Goal: Task Accomplishment & Management: Use online tool/utility

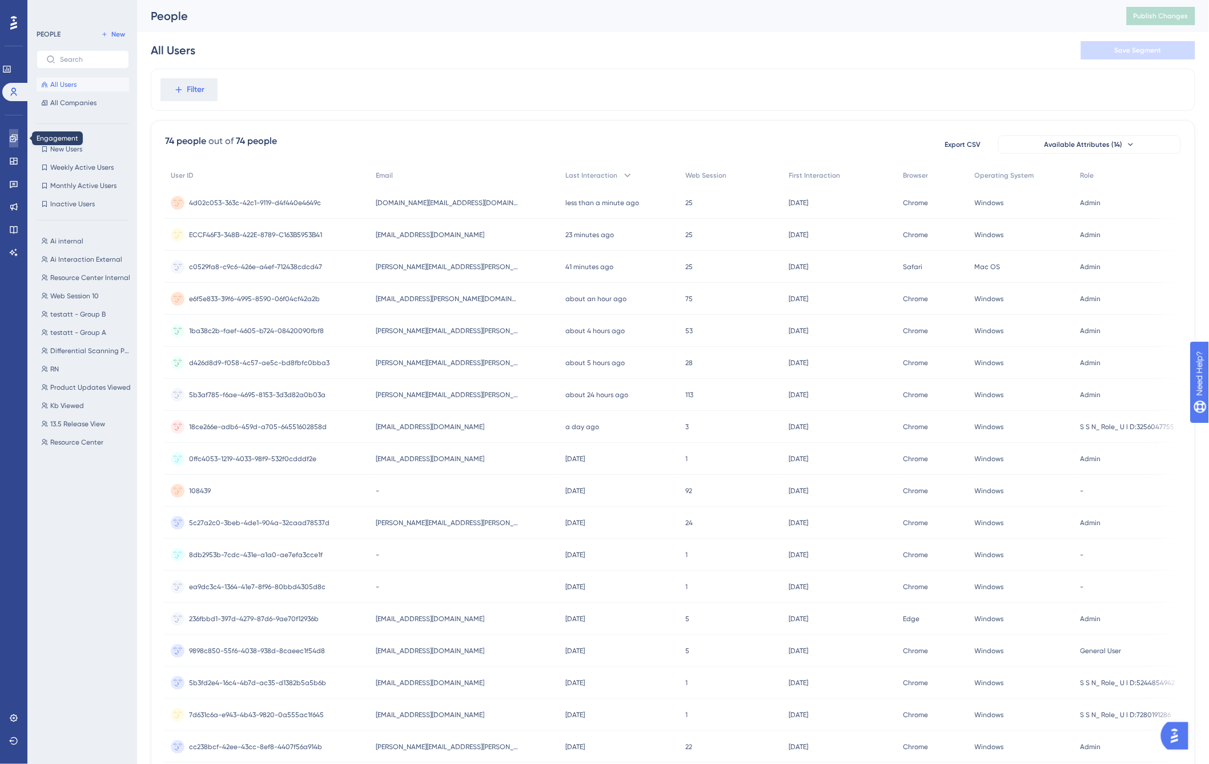
click at [14, 135] on icon at bounding box center [13, 138] width 9 height 9
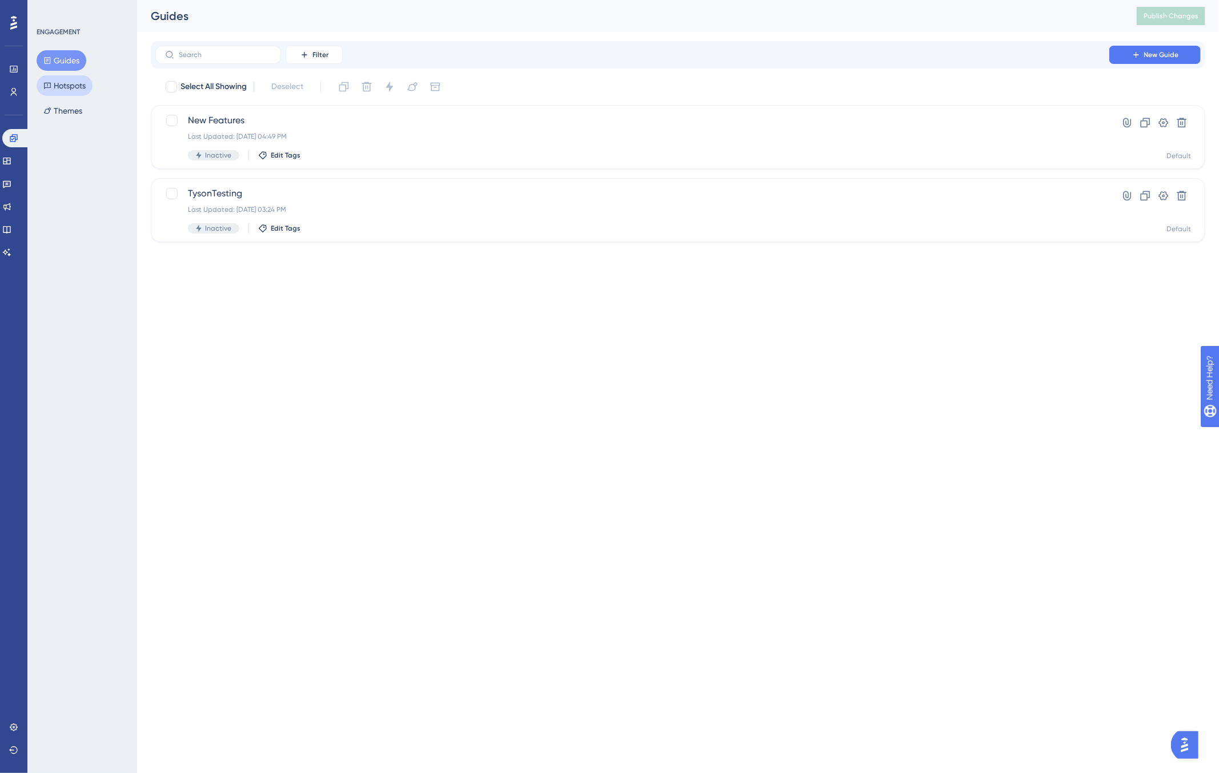
click at [60, 84] on button "Hotspots" at bounding box center [65, 85] width 56 height 21
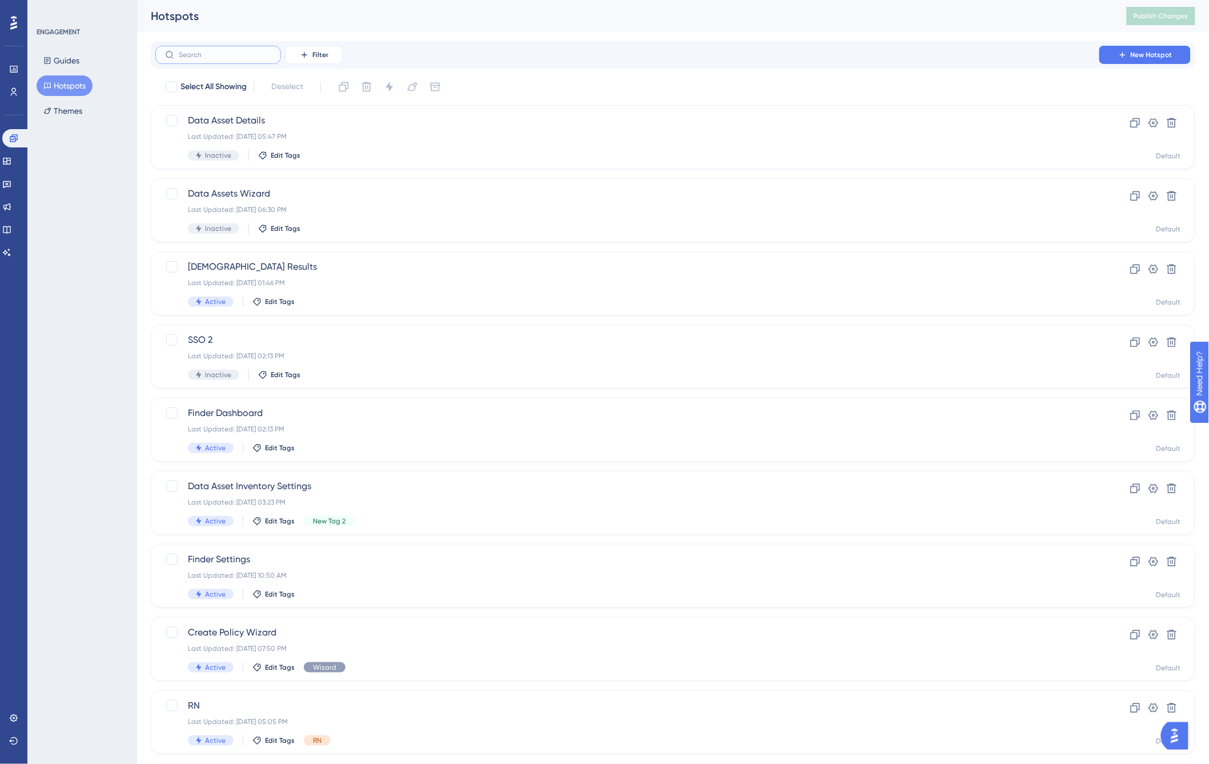
click at [195, 58] on input "text" at bounding box center [225, 55] width 93 height 8
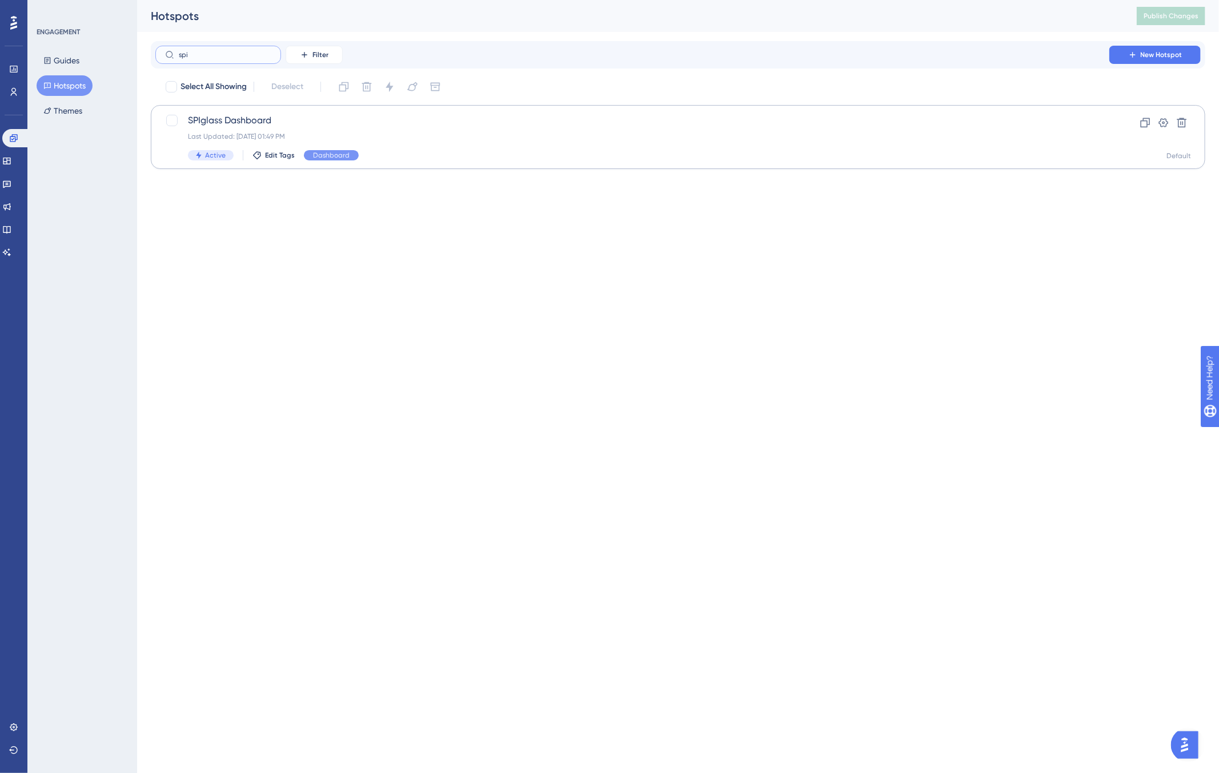
type input "spi"
click at [278, 136] on div "Last Updated: [DATE] 01:49 PM" at bounding box center [632, 136] width 889 height 9
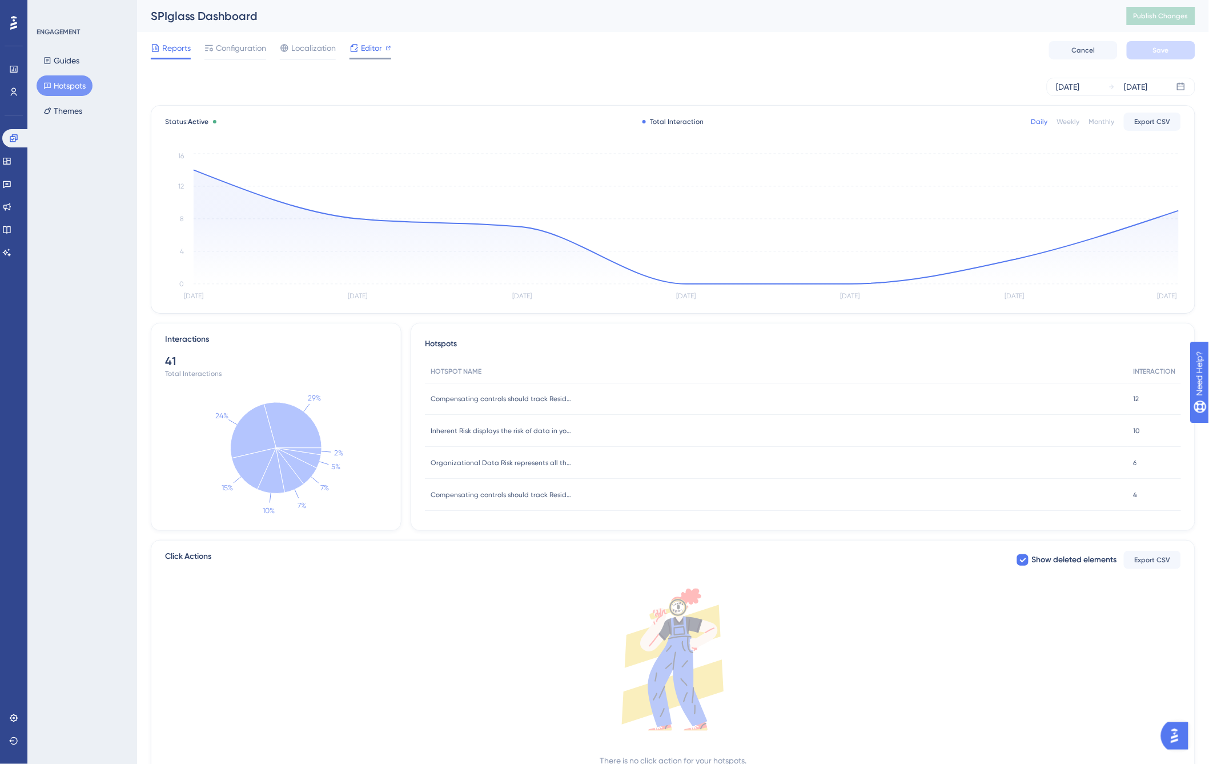
click at [373, 50] on span "Editor" at bounding box center [371, 48] width 21 height 14
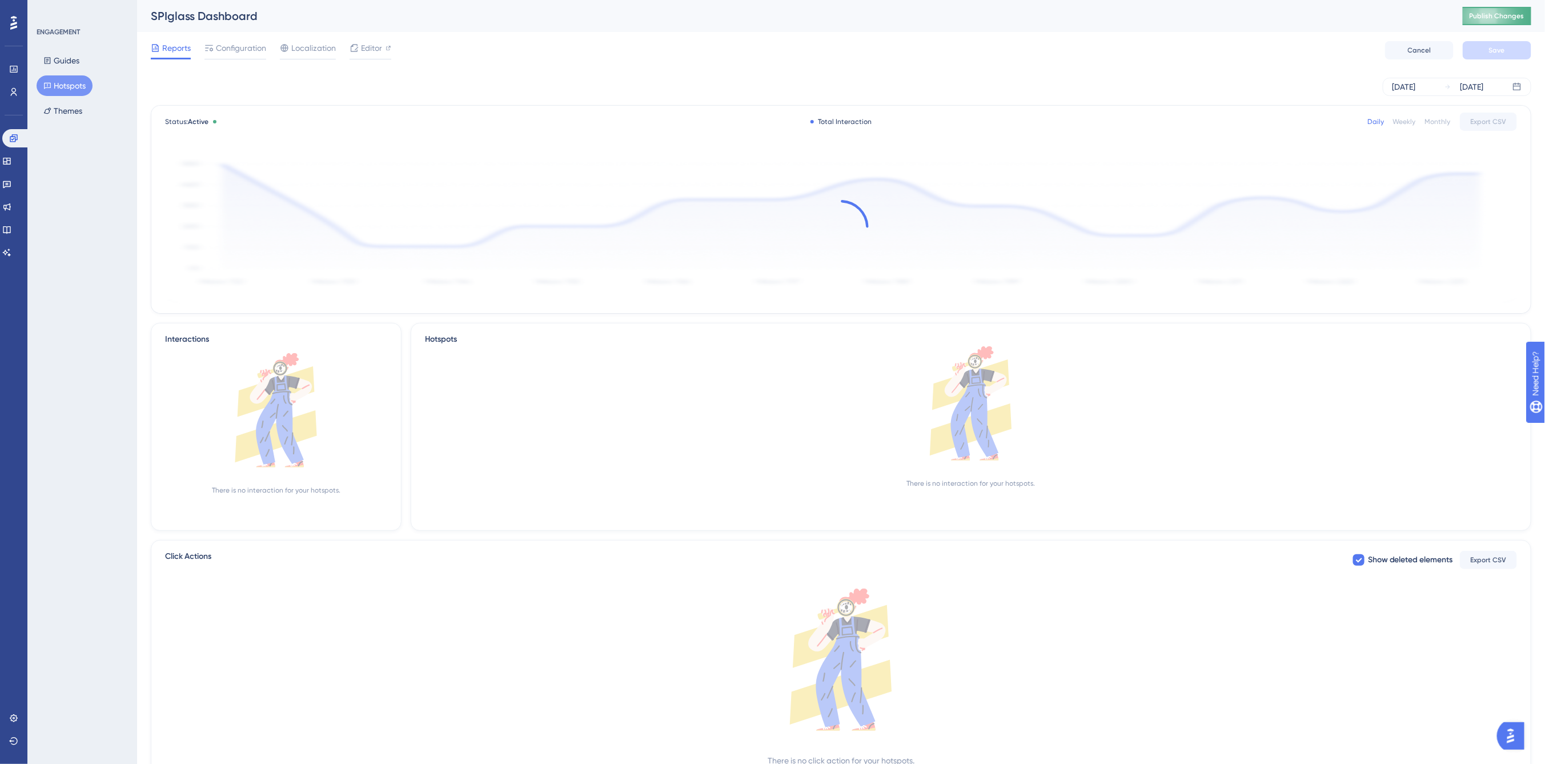
click at [1218, 14] on button "Publish Changes" at bounding box center [1497, 16] width 69 height 18
click at [1218, 19] on span "Publish Changes" at bounding box center [1496, 15] width 55 height 9
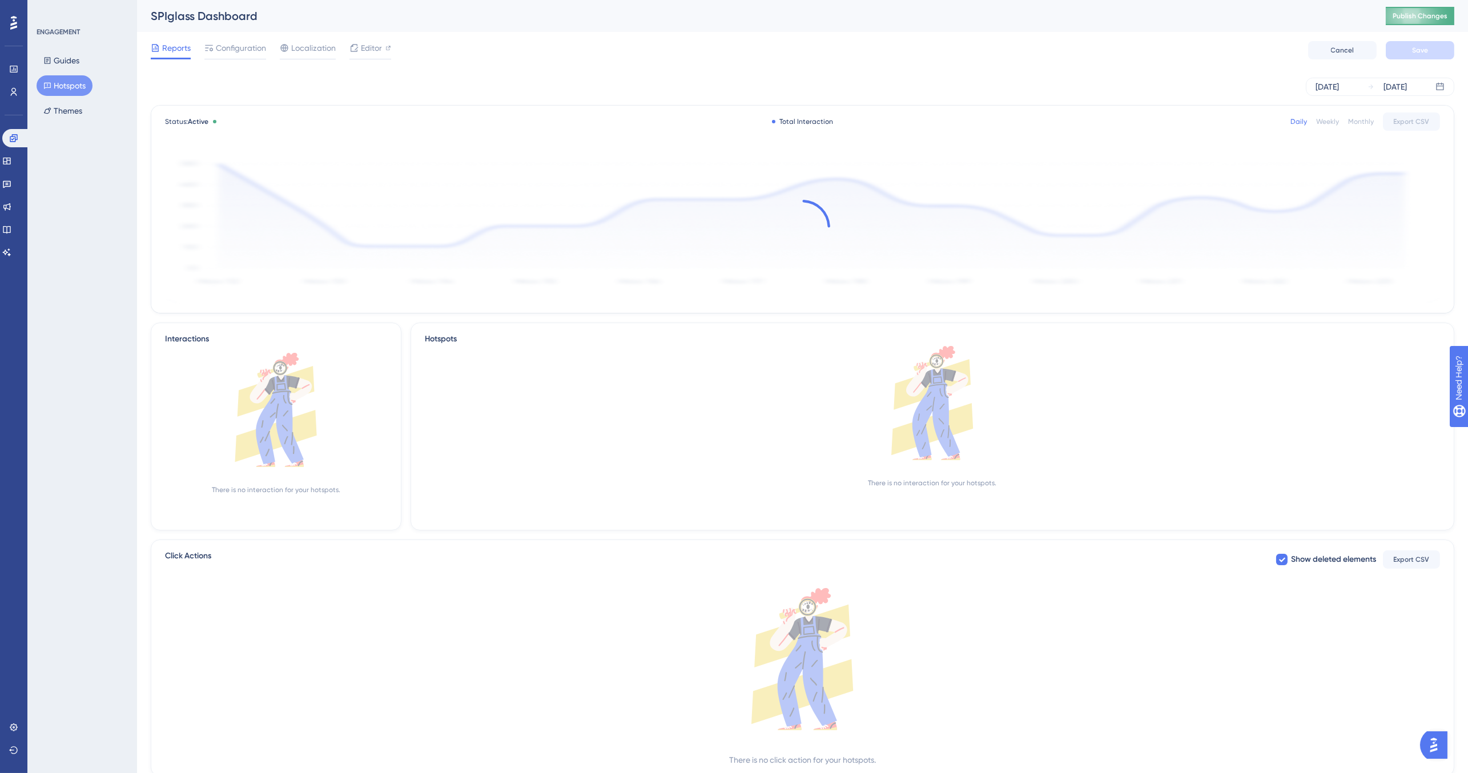
click at [1218, 15] on span "Publish Changes" at bounding box center [1420, 15] width 55 height 9
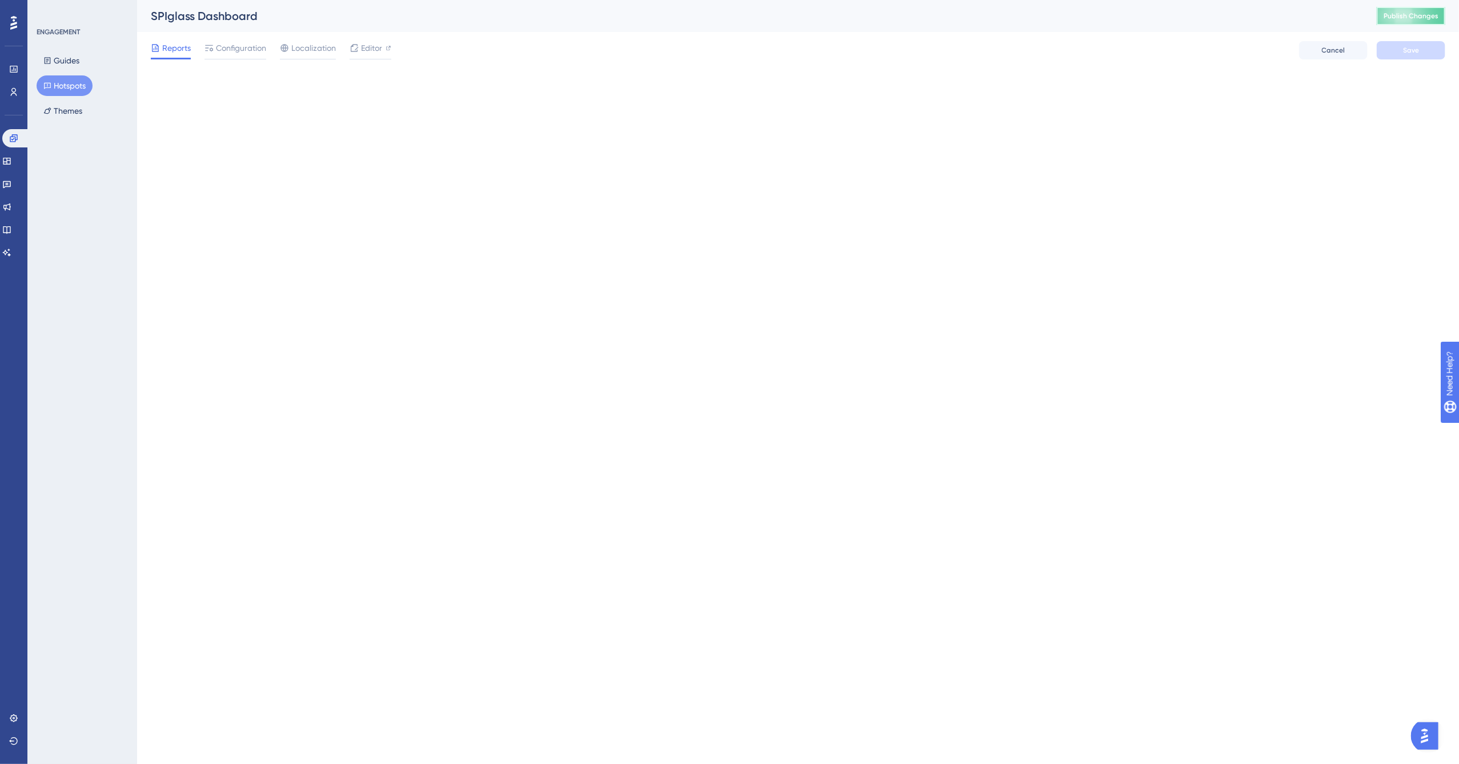
click at [1218, 18] on span "Publish Changes" at bounding box center [1410, 15] width 55 height 9
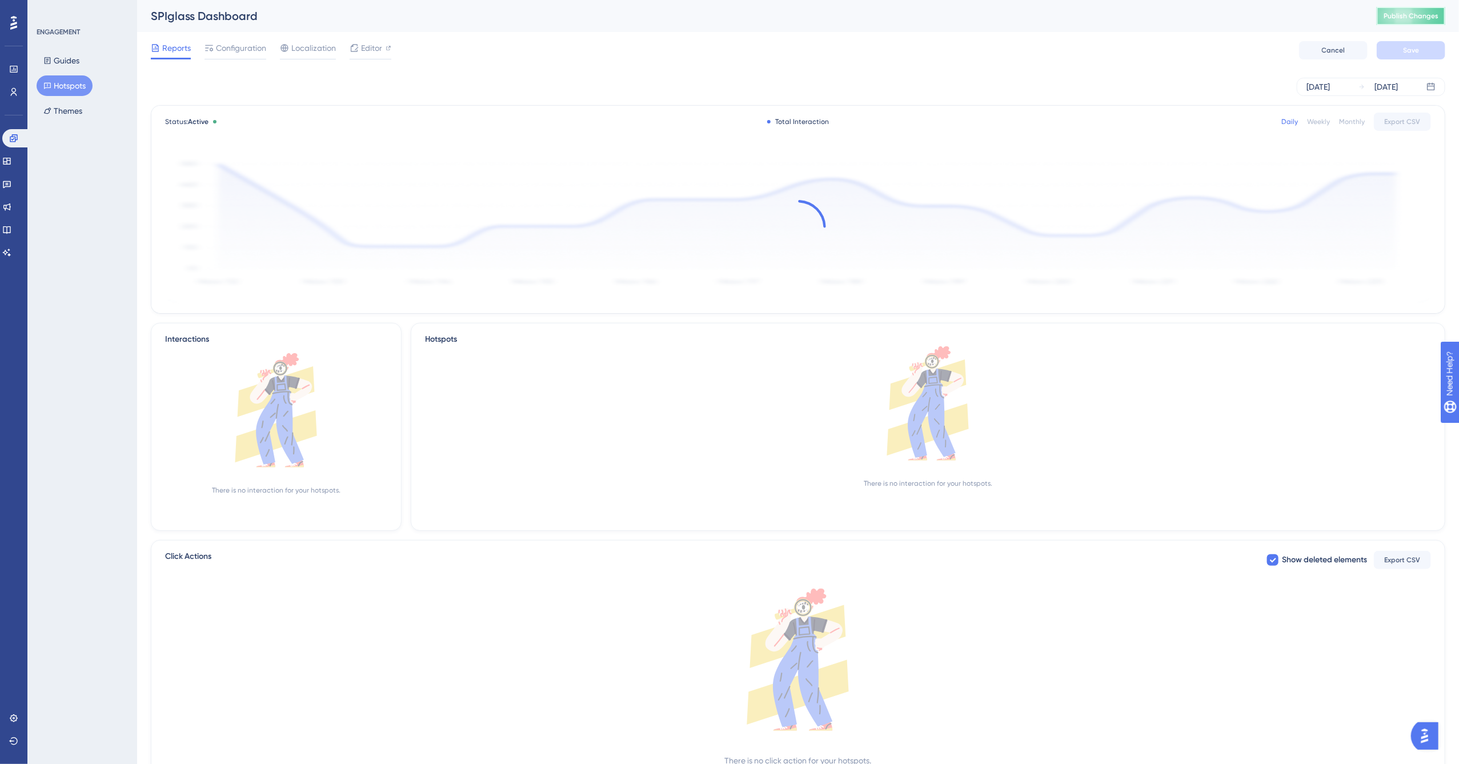
click at [1218, 13] on span "Publish Changes" at bounding box center [1410, 15] width 55 height 9
click at [1218, 14] on span "Publish Changes" at bounding box center [1410, 15] width 55 height 9
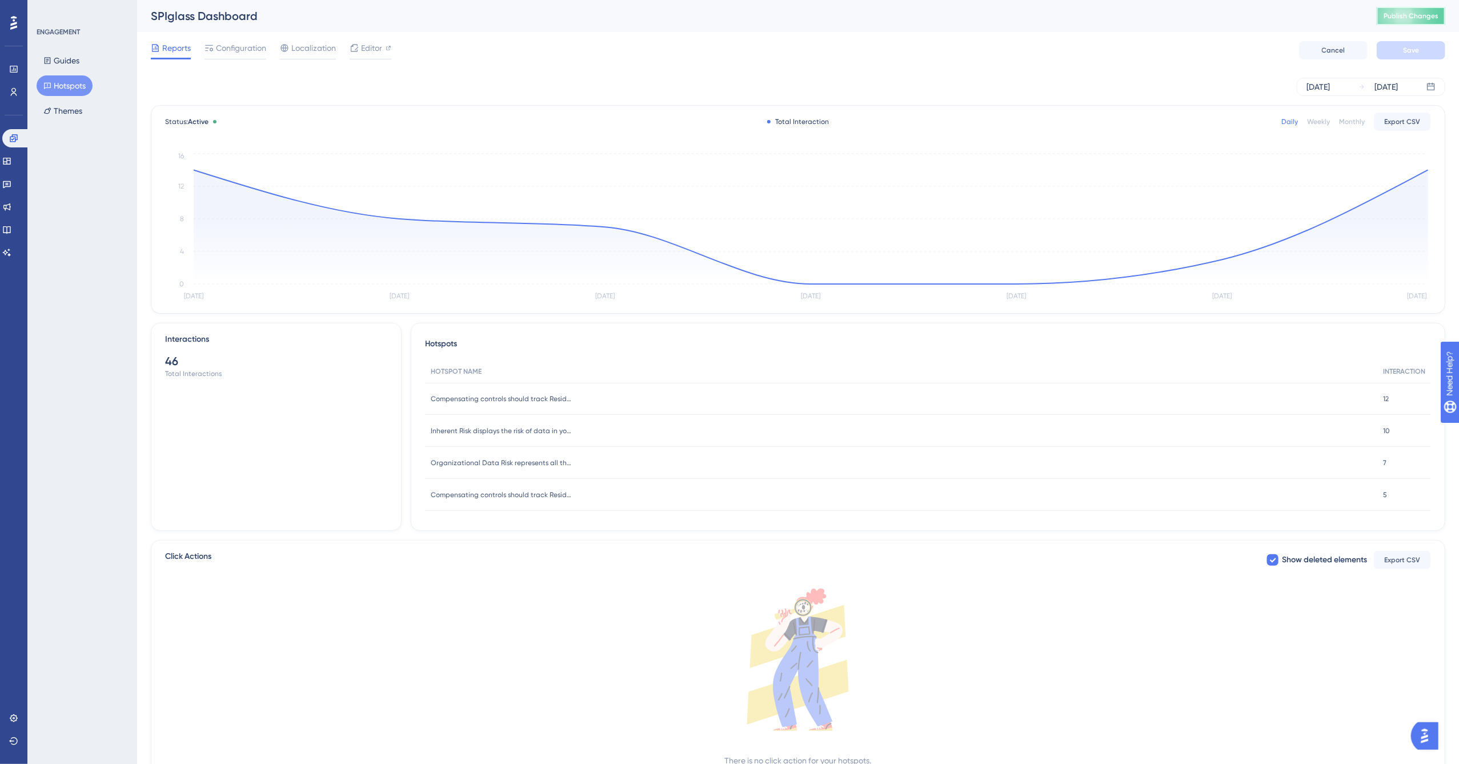
click at [1218, 8] on button "Publish Changes" at bounding box center [1410, 16] width 69 height 18
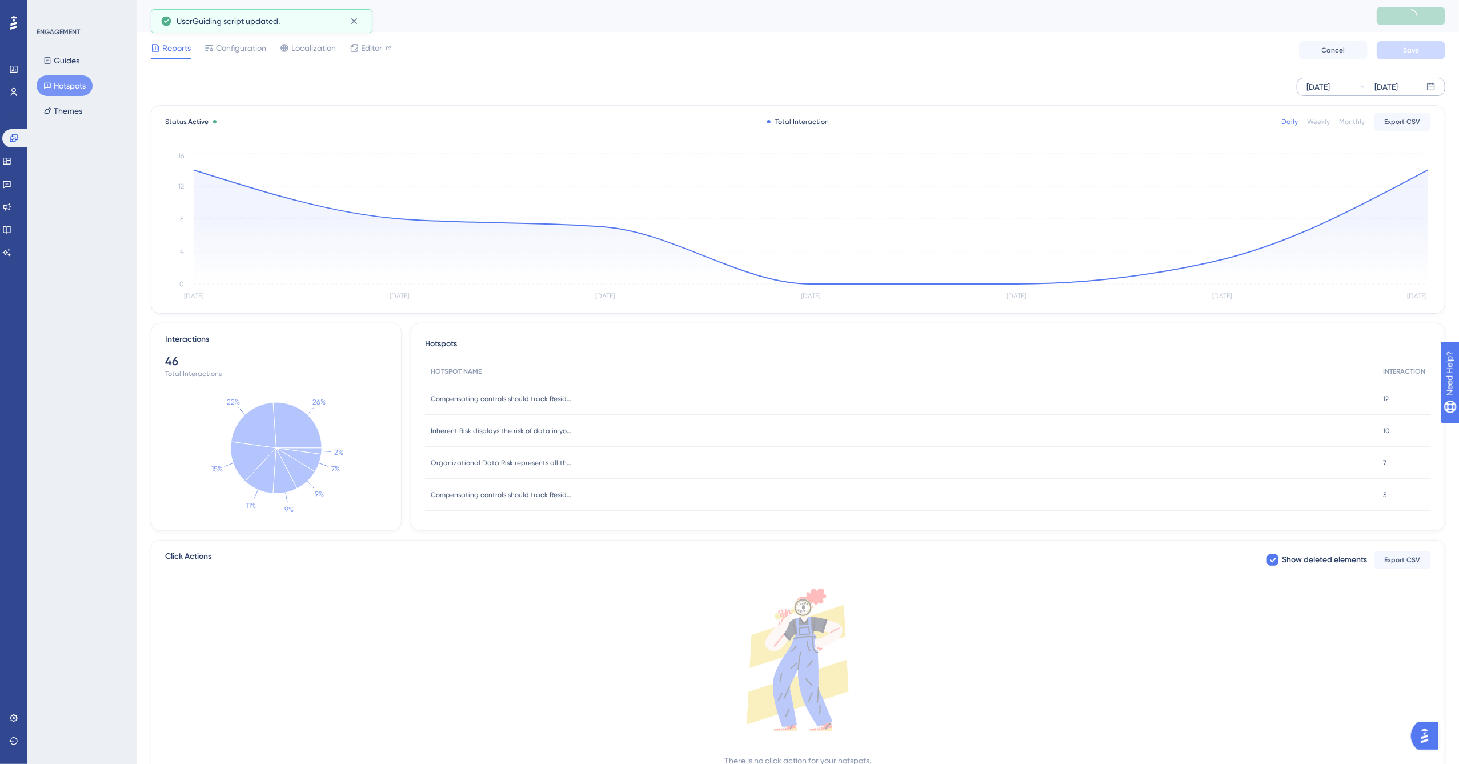
click at [1218, 80] on div "[DATE]" at bounding box center [1317, 87] width 23 height 14
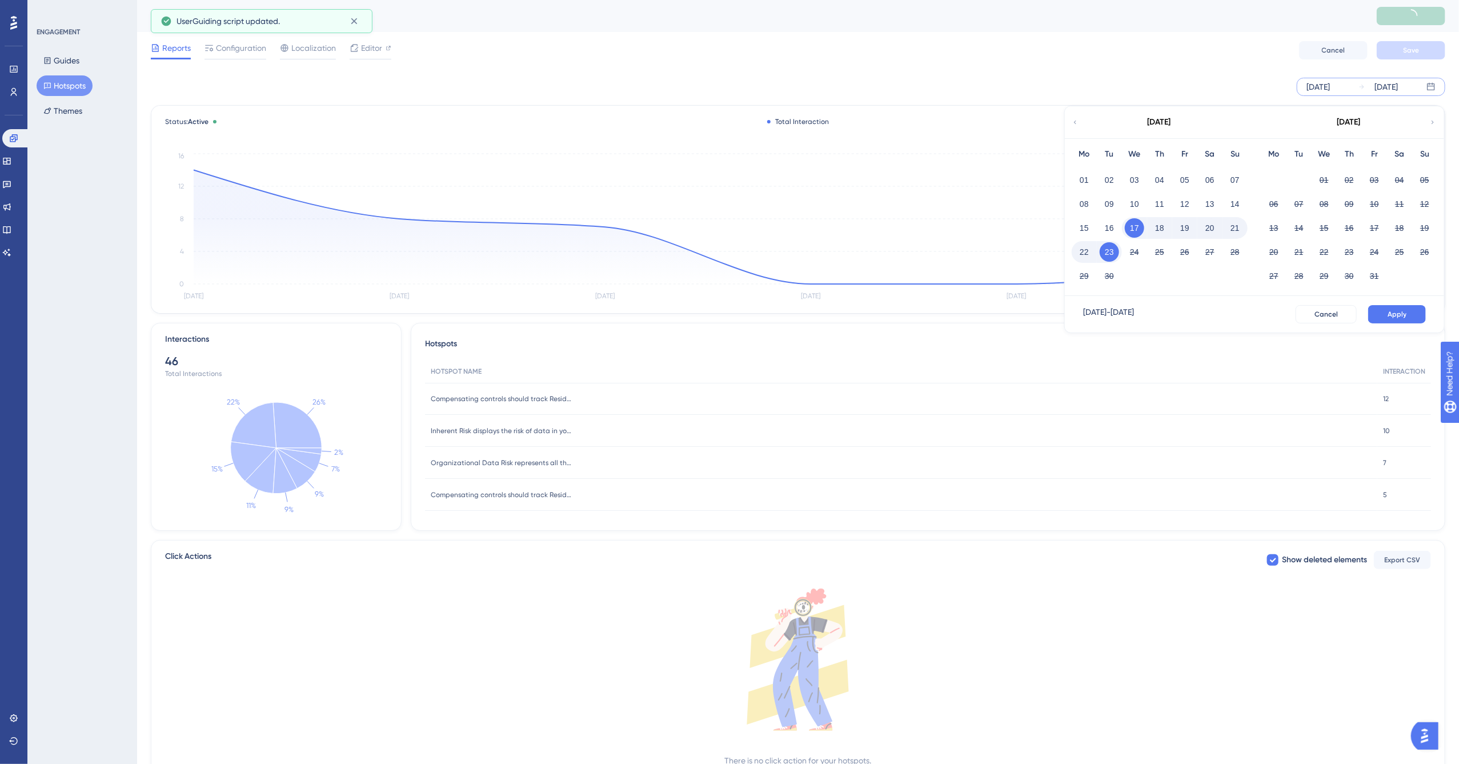
click at [1071, 122] on icon at bounding box center [1074, 122] width 7 height 10
click at [1105, 178] on button "01" at bounding box center [1108, 179] width 19 height 19
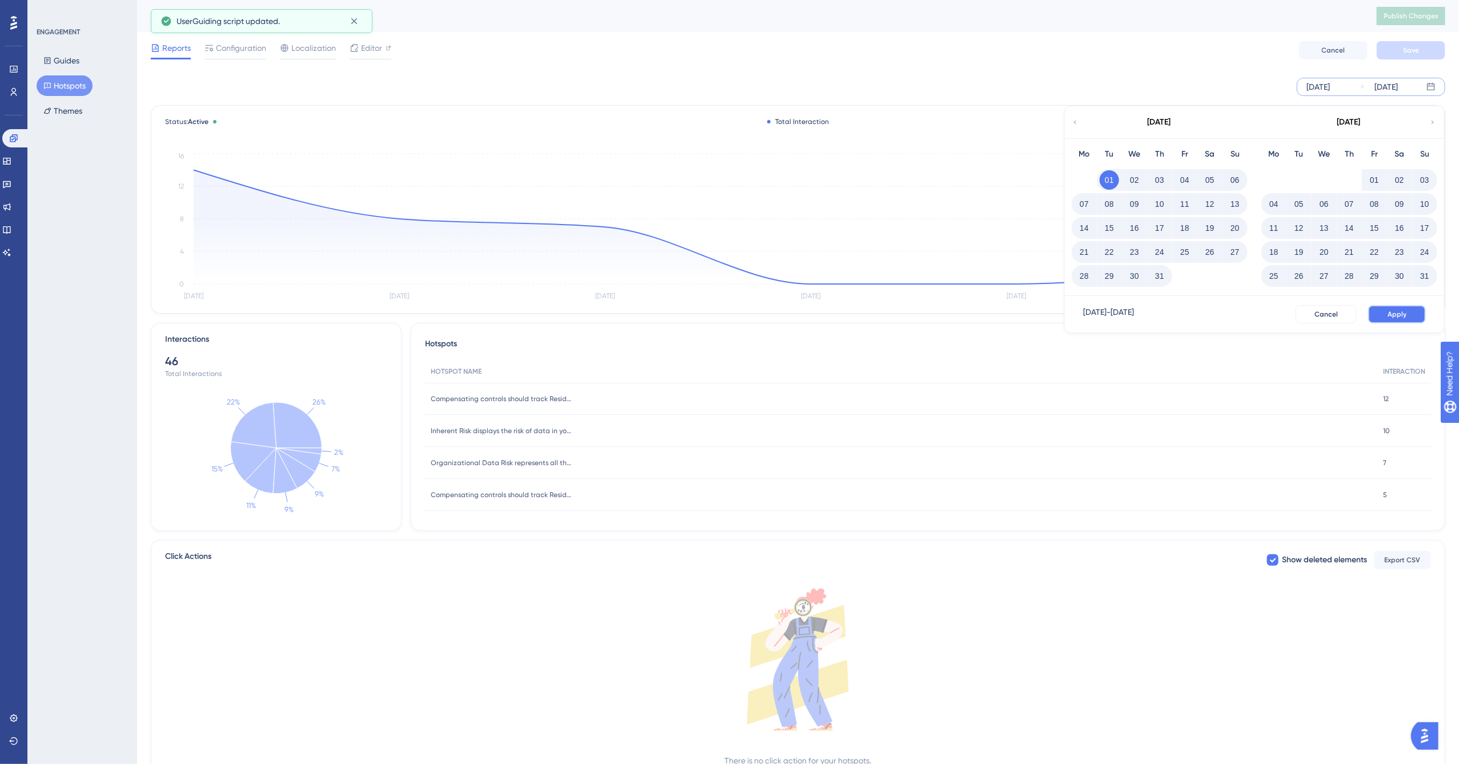
click at [1218, 315] on span "Apply" at bounding box center [1396, 314] width 19 height 9
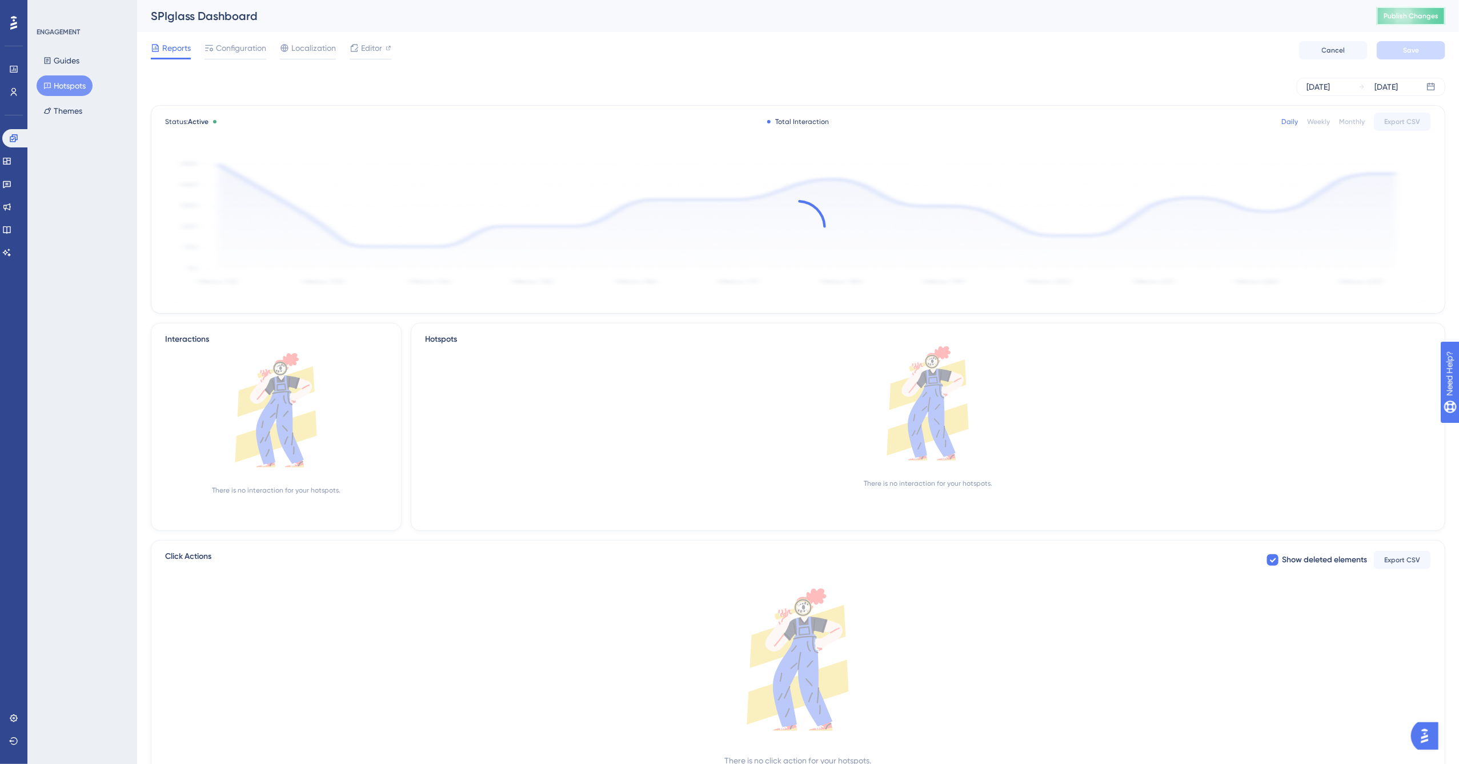
click at [1218, 19] on span "Publish Changes" at bounding box center [1410, 15] width 55 height 9
